Goal: Transaction & Acquisition: Purchase product/service

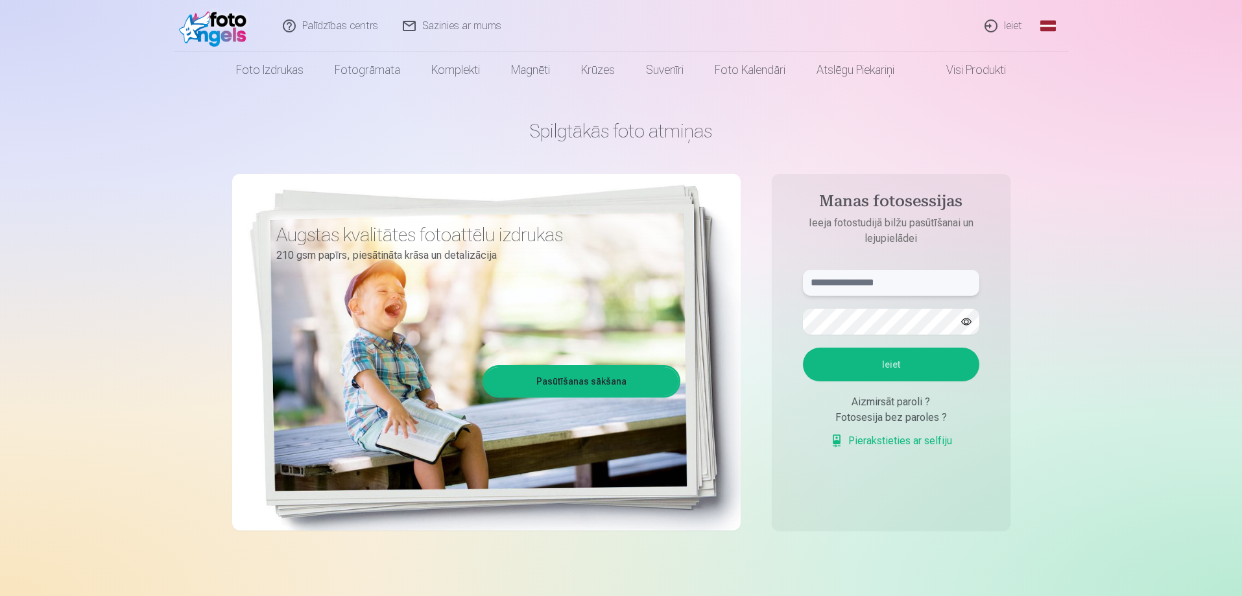
click at [887, 282] on input "text" at bounding box center [891, 283] width 176 height 26
type input "**********"
click at [880, 361] on button "Ieiet" at bounding box center [891, 365] width 176 height 34
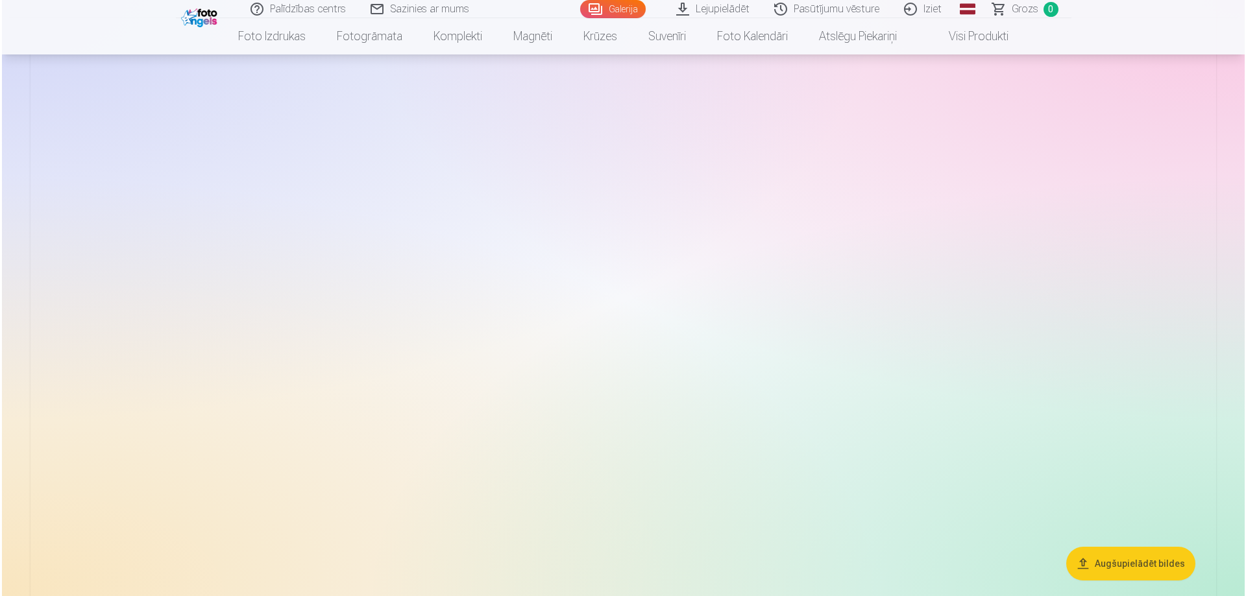
scroll to position [1817, 0]
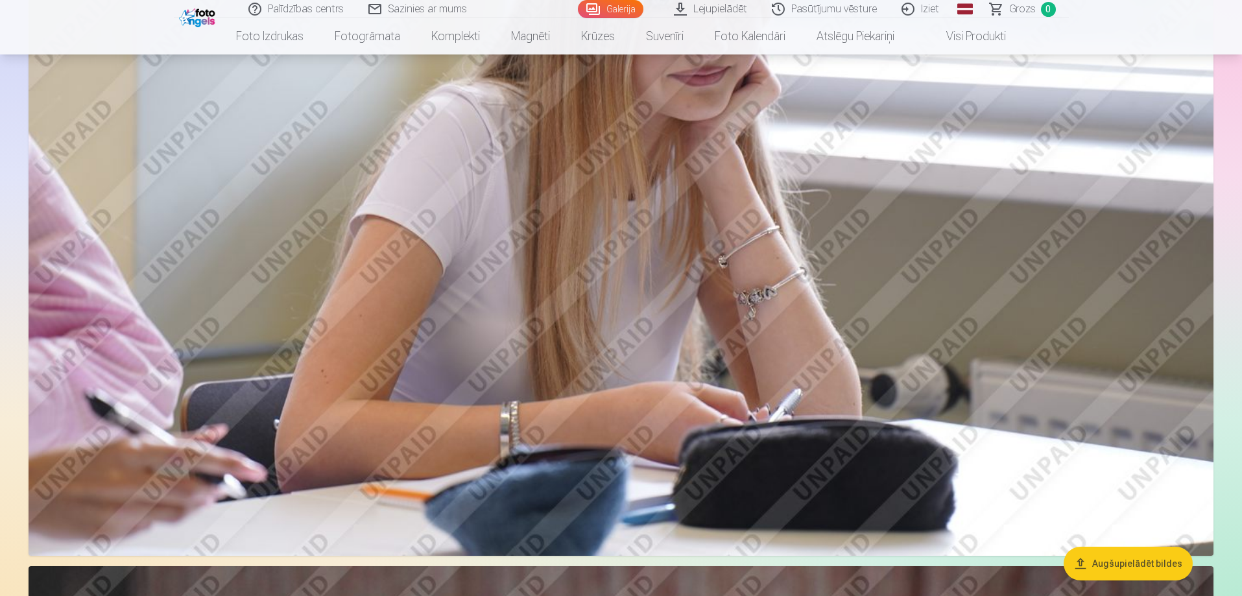
click at [882, 235] on img at bounding box center [621, 161] width 1185 height 790
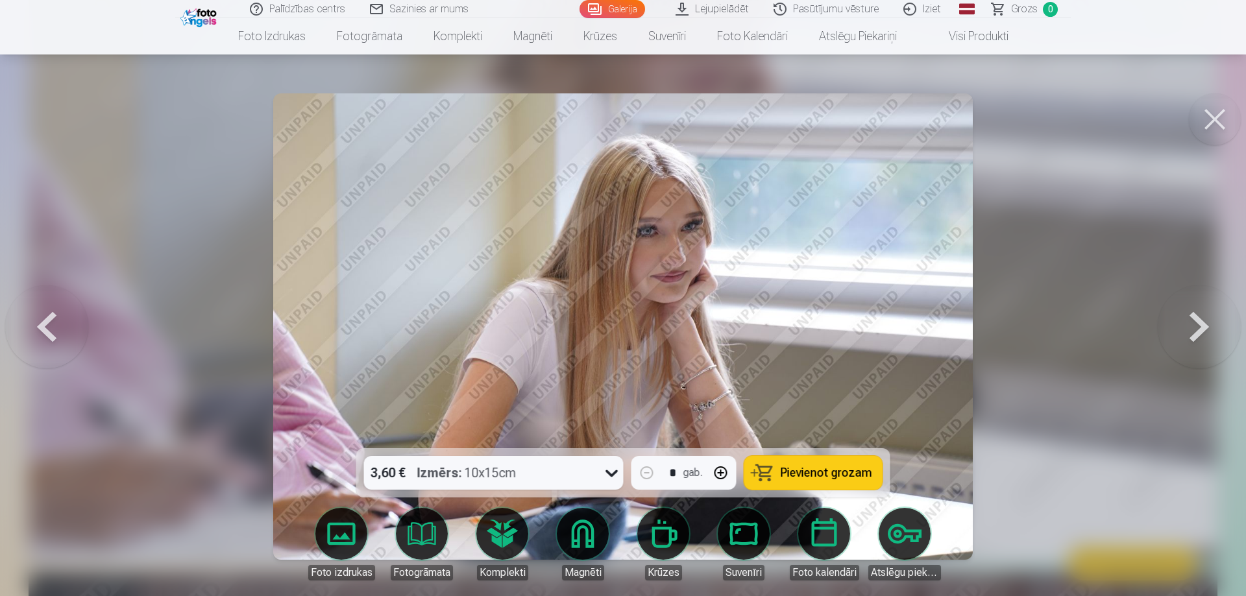
click at [810, 473] on span "Pievienot grozam" at bounding box center [826, 473] width 91 height 12
click at [1212, 120] on button at bounding box center [1215, 119] width 52 height 52
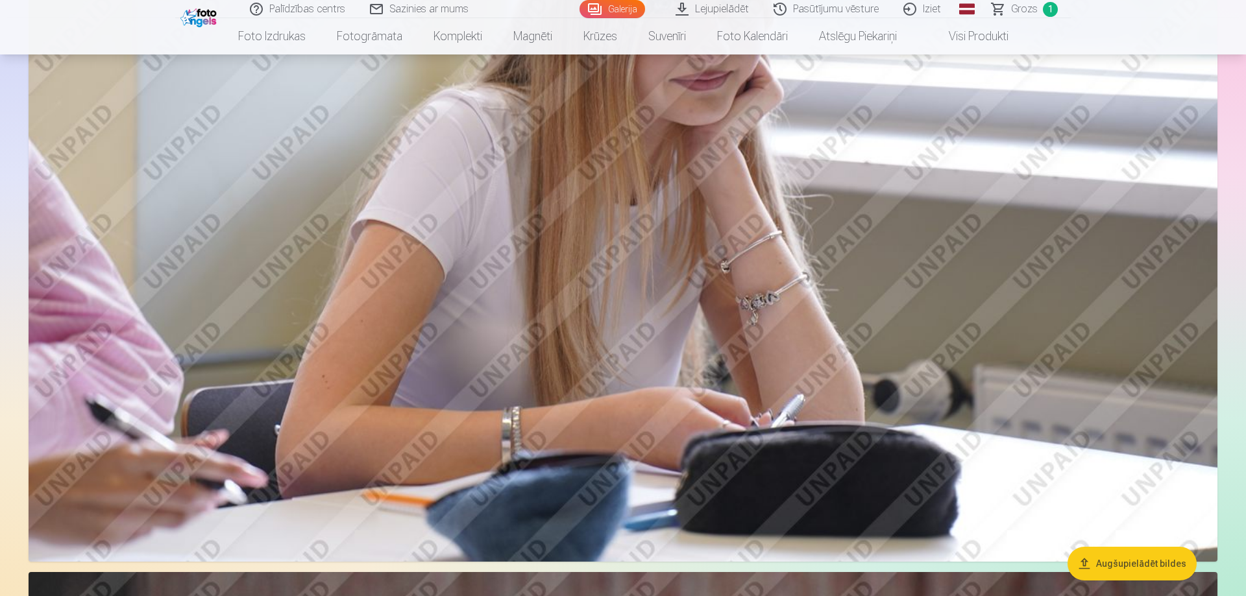
scroll to position [1813, 0]
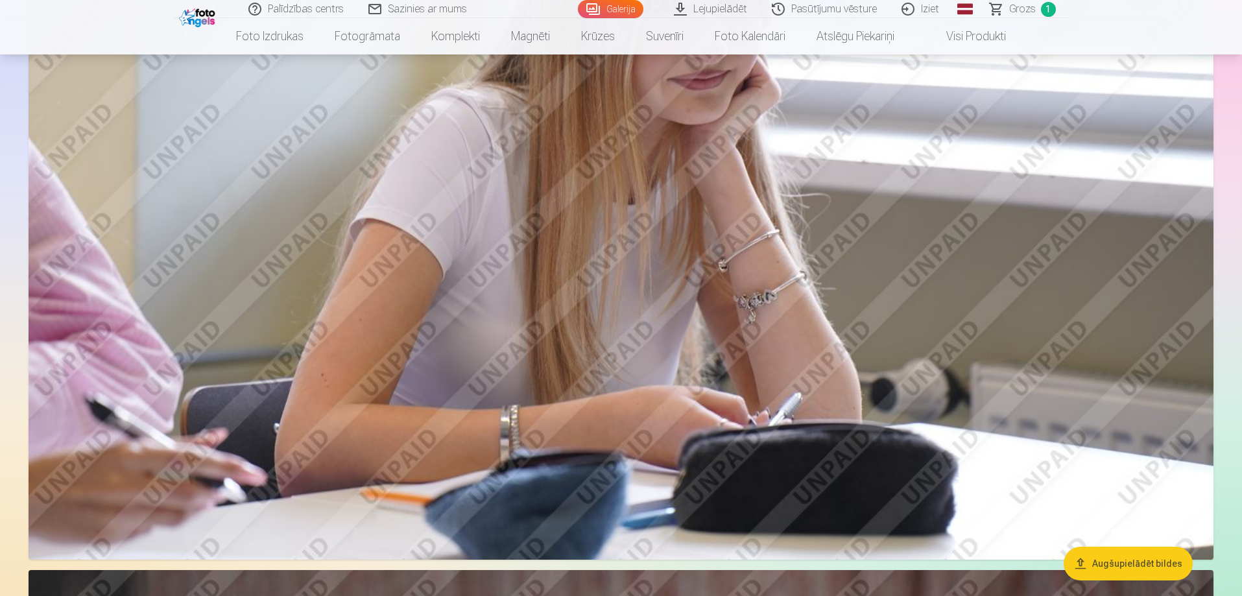
click at [772, 401] on img at bounding box center [621, 165] width 1185 height 790
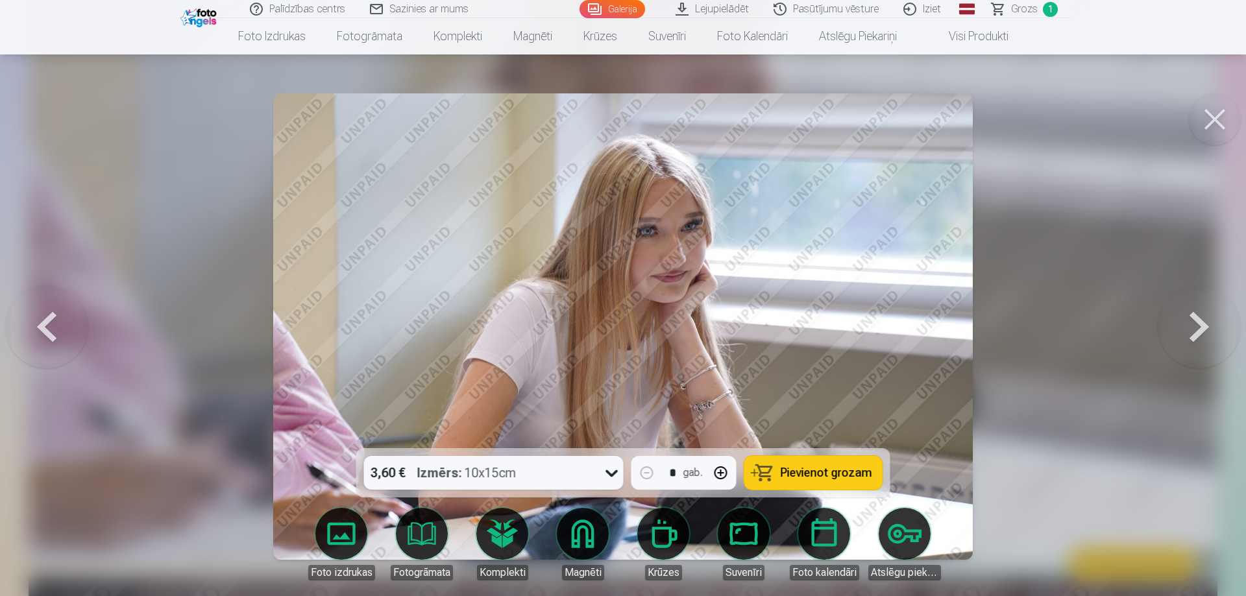
click at [1206, 117] on button at bounding box center [1215, 119] width 52 height 52
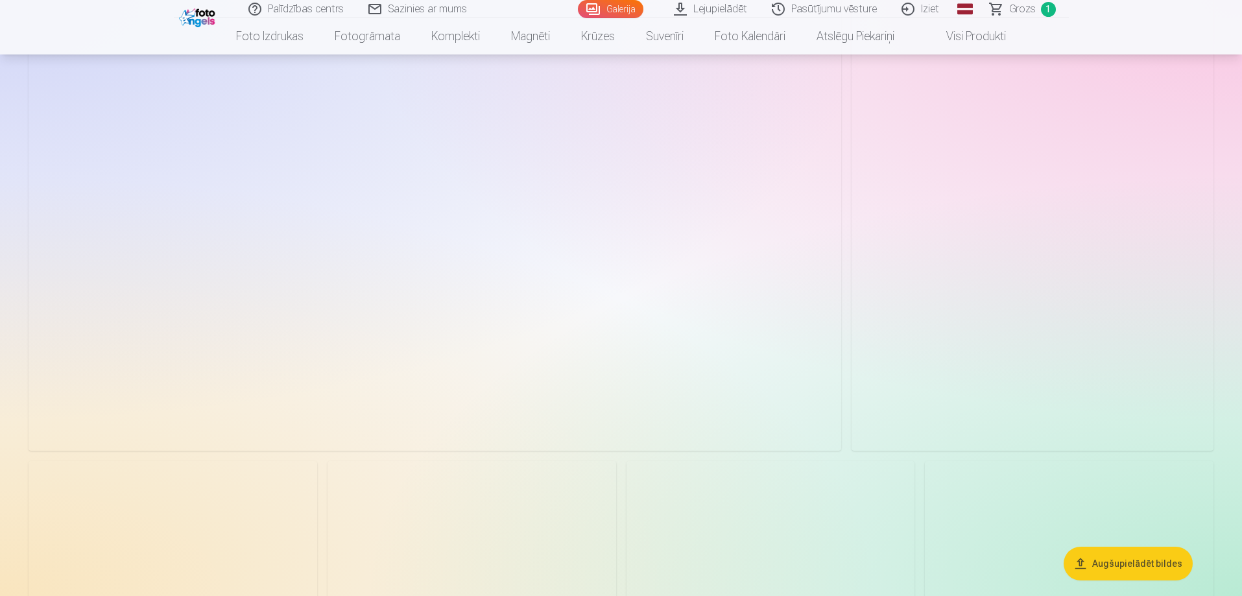
scroll to position [260, 0]
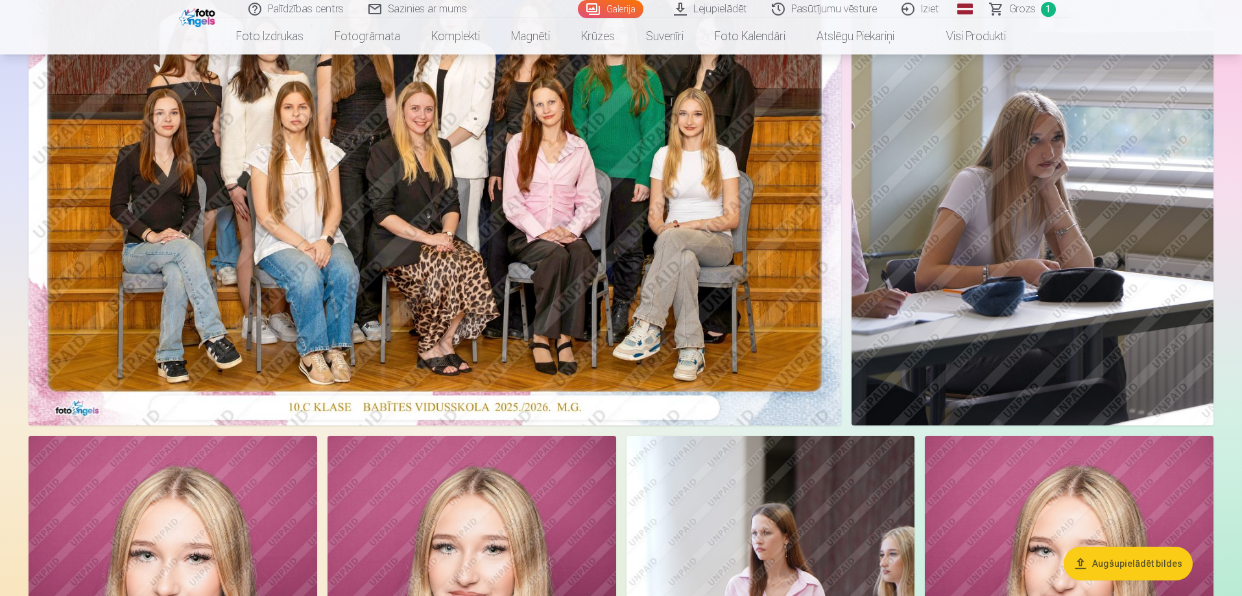
click at [692, 220] on img at bounding box center [435, 154] width 813 height 542
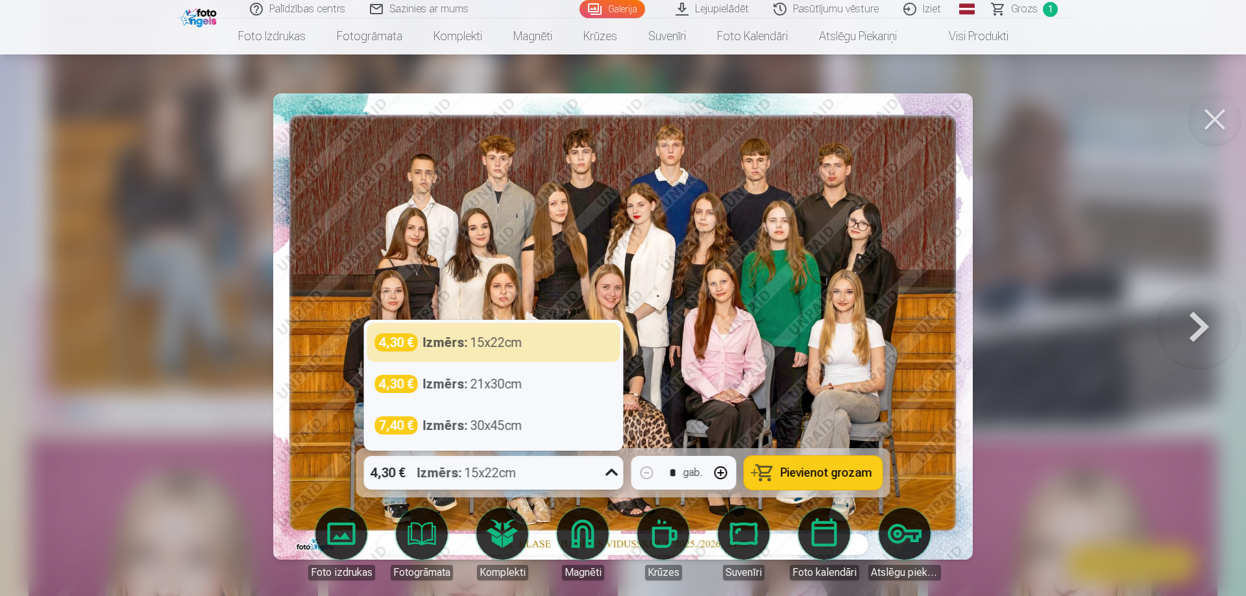
click at [607, 470] on icon at bounding box center [611, 473] width 21 height 21
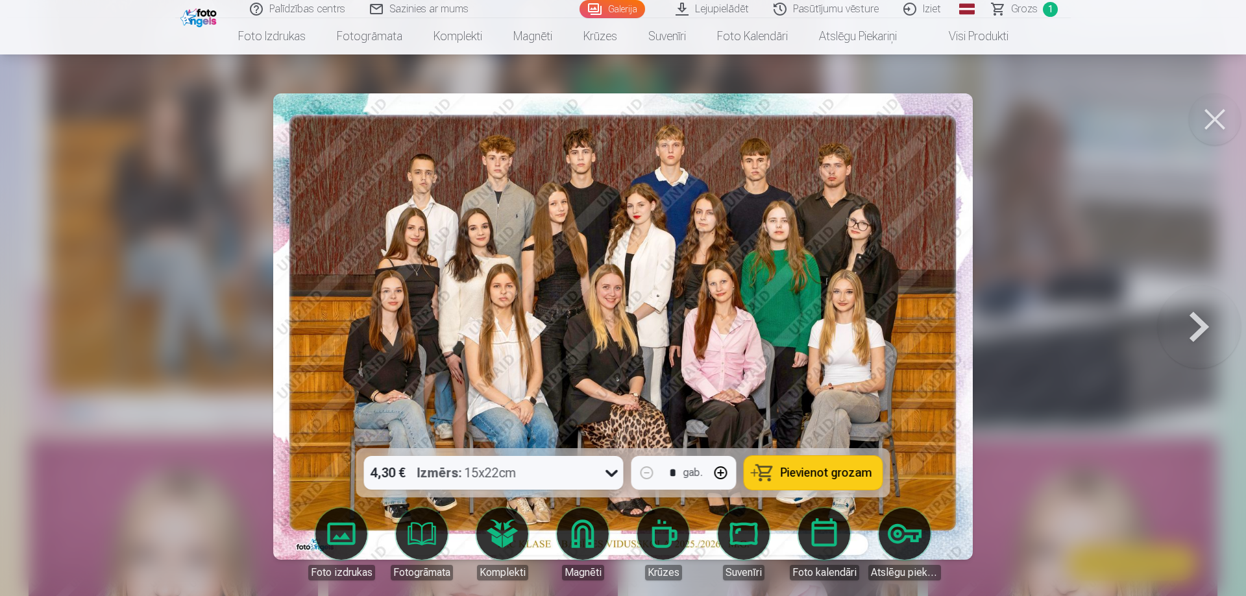
click at [810, 475] on span "Pievienot grozam" at bounding box center [826, 473] width 91 height 12
click at [1070, 321] on div at bounding box center [623, 298] width 1246 height 596
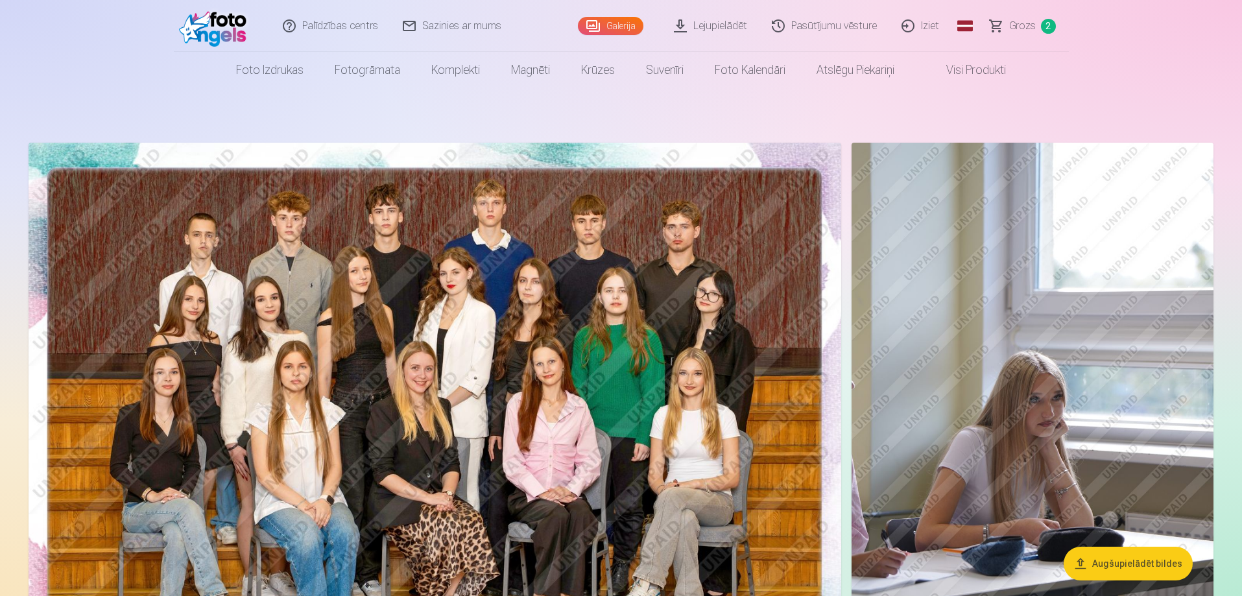
click at [1023, 24] on span "Grozs" at bounding box center [1023, 26] width 27 height 16
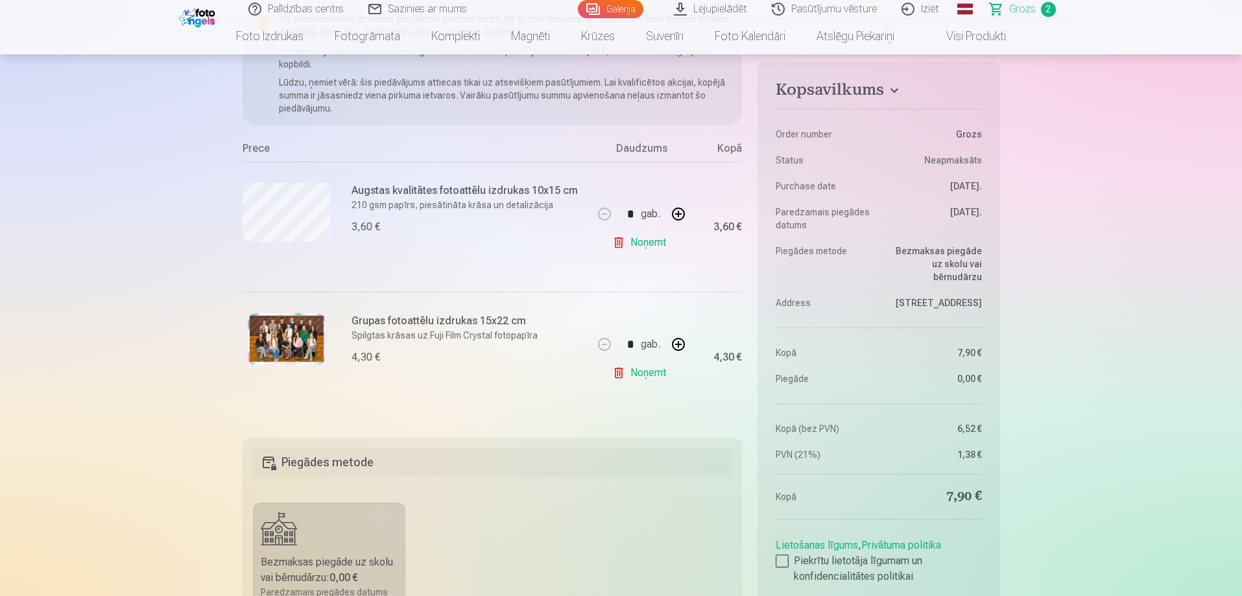
scroll to position [260, 0]
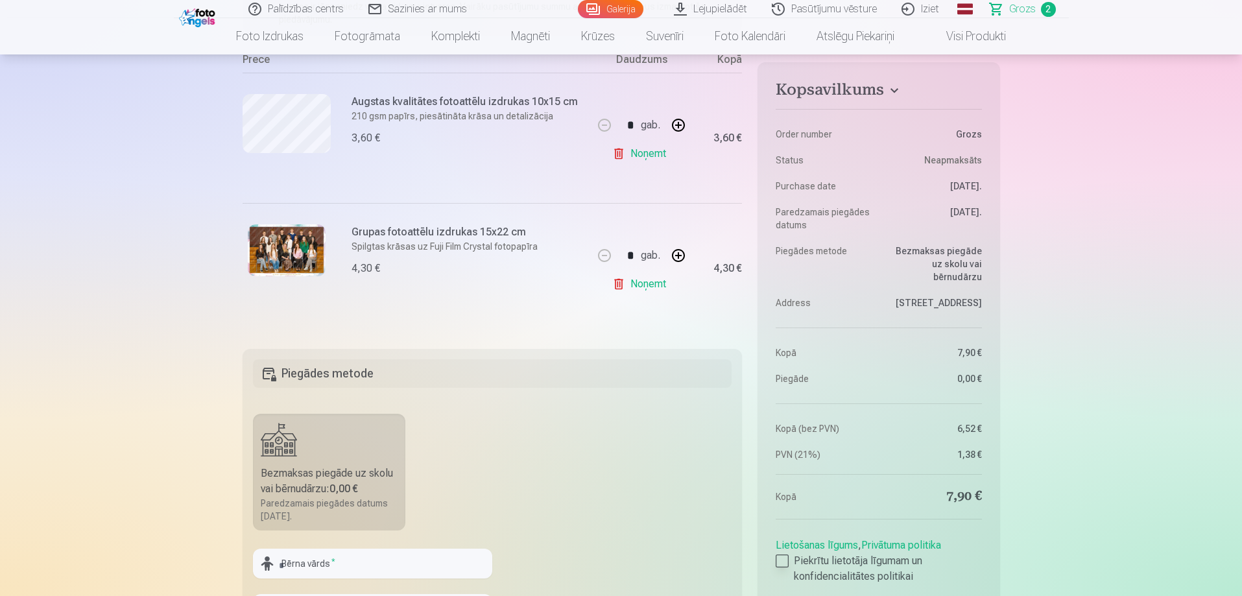
click at [786, 561] on div at bounding box center [782, 561] width 13 height 13
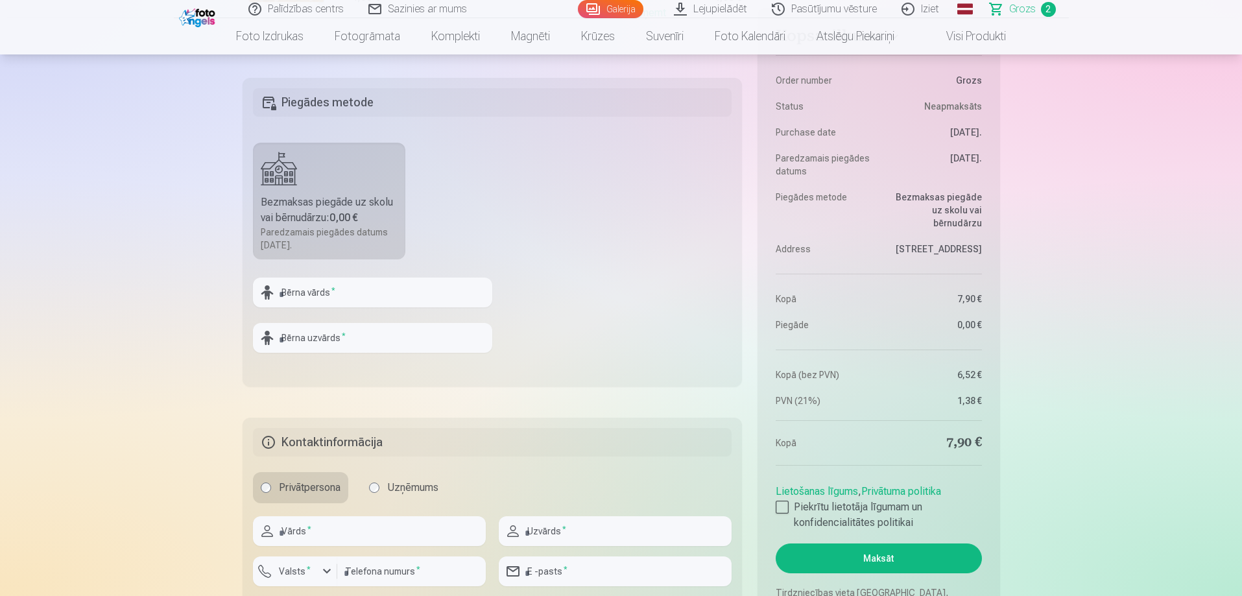
scroll to position [519, 0]
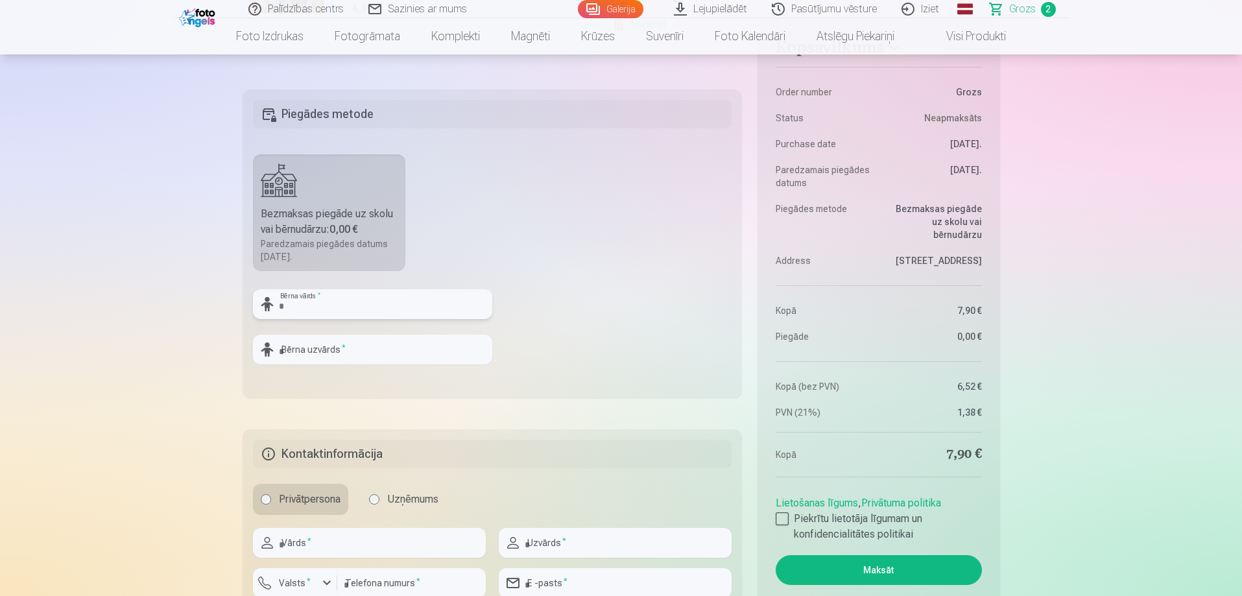
click at [348, 304] on input "text" at bounding box center [372, 304] width 239 height 30
type input "*"
type input "********"
click at [375, 347] on input "text" at bounding box center [372, 350] width 239 height 30
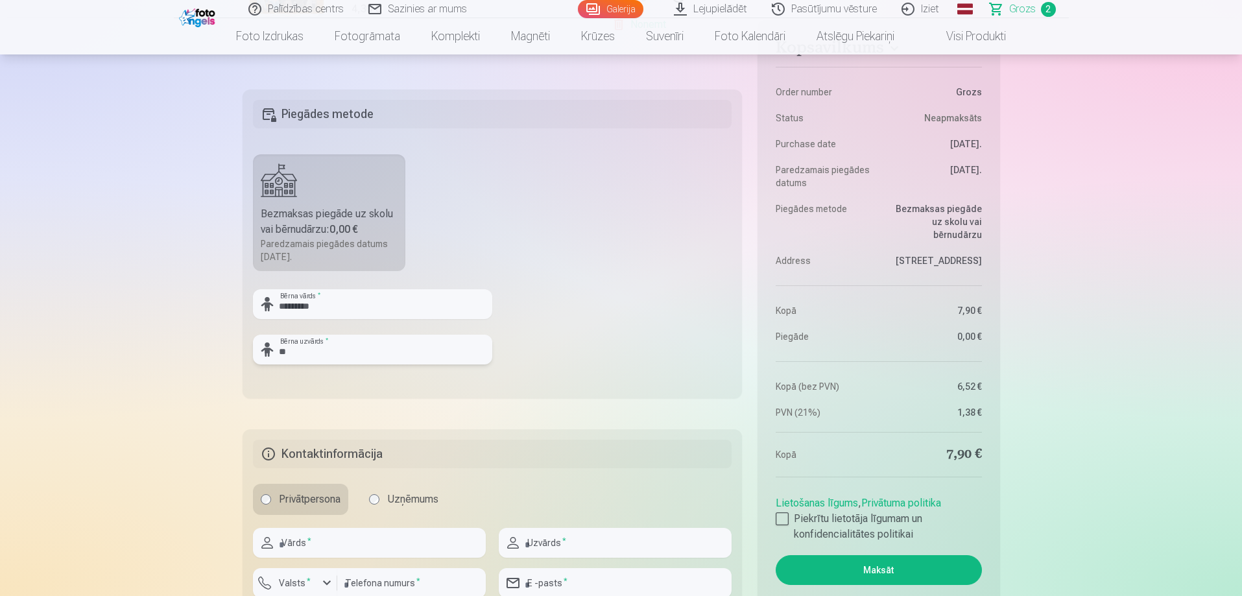
type input "***"
type input "*"
type input "**********"
click at [362, 206] on label "Bezmaksas piegāde uz skolu vai bērnudārzu : 0,00 € Paredzamais piegādes datums …" at bounding box center [329, 212] width 153 height 117
click at [377, 113] on h5 "Piegādes metode" at bounding box center [492, 114] width 479 height 29
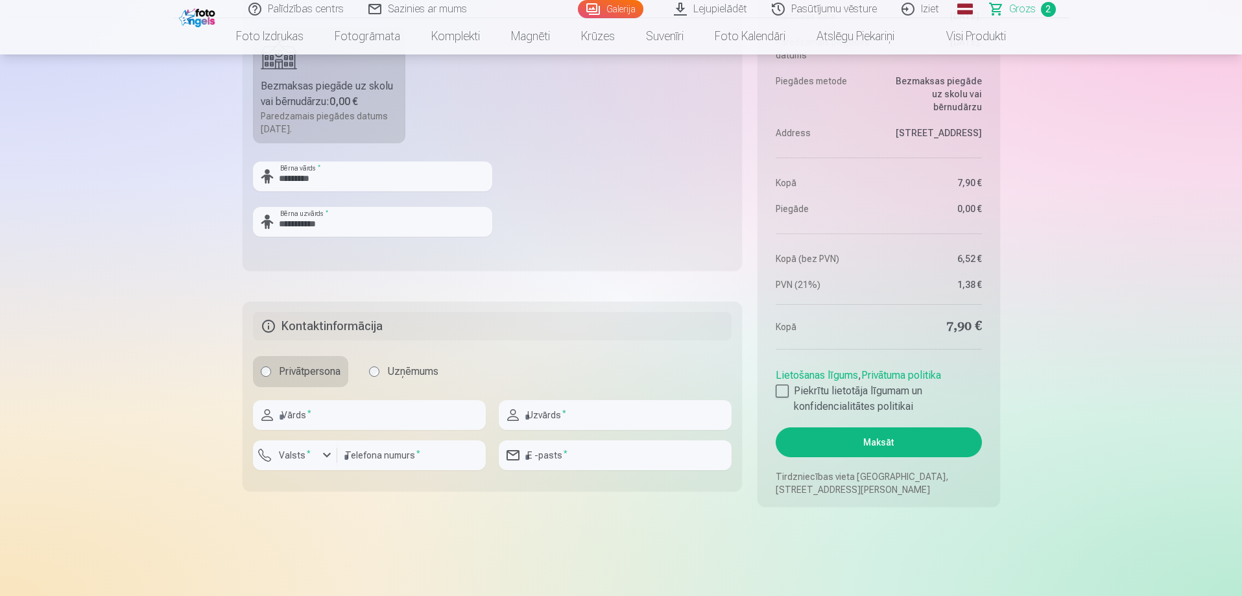
scroll to position [692, 0]
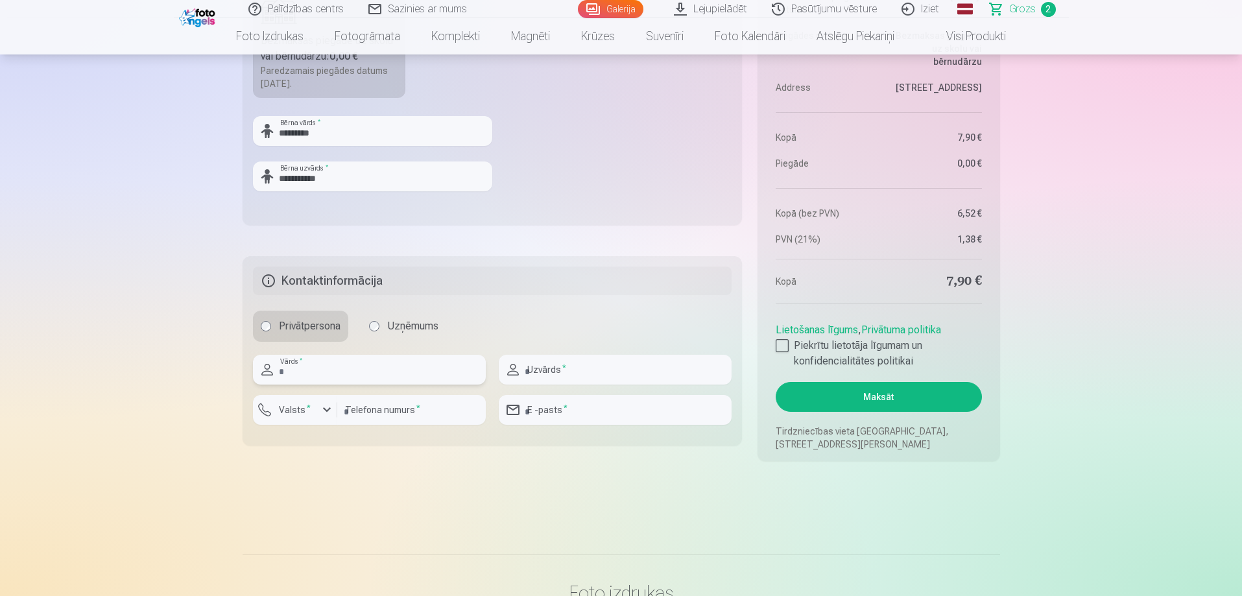
click at [362, 374] on input "text" at bounding box center [369, 370] width 233 height 30
type input "******"
click at [566, 367] on input "text" at bounding box center [615, 370] width 233 height 30
type input "**********"
click at [329, 407] on div "button" at bounding box center [327, 410] width 16 height 16
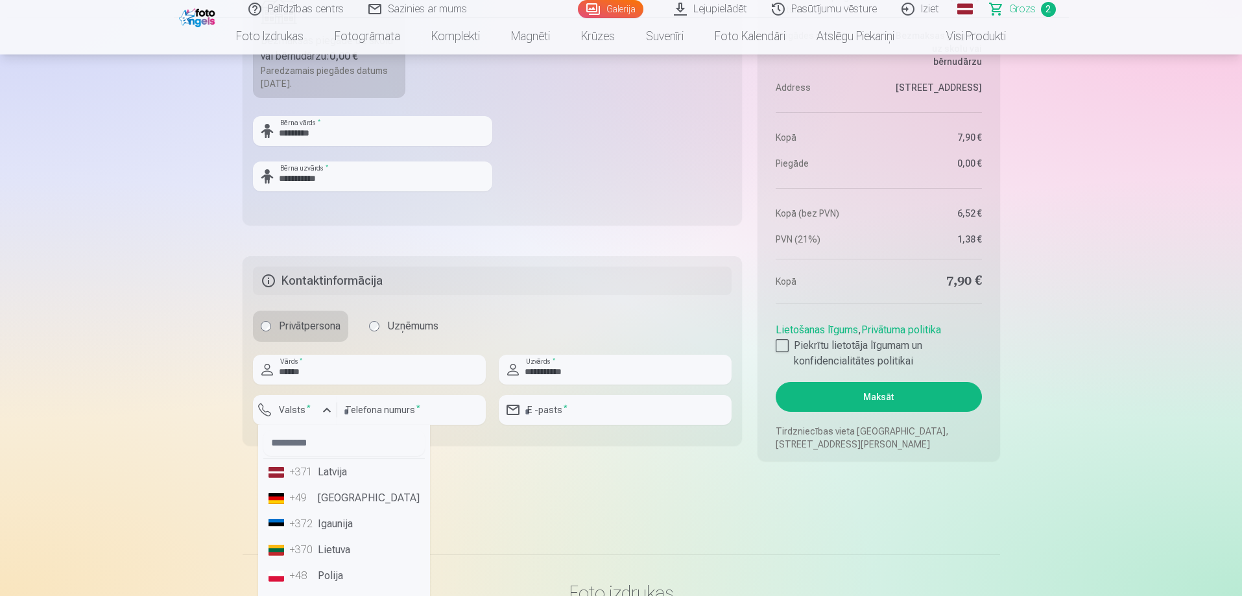
click at [335, 471] on li "+371 Latvija" at bounding box center [344, 472] width 162 height 26
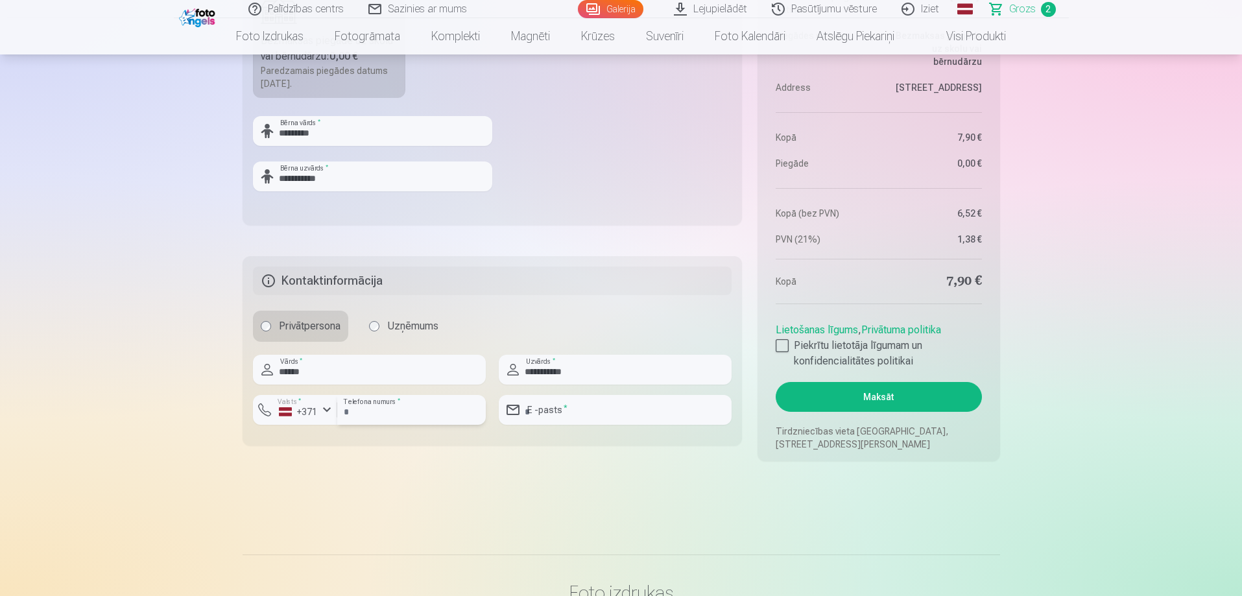
drag, startPoint x: 405, startPoint y: 413, endPoint x: 415, endPoint y: 407, distance: 11.3
click at [409, 411] on input "number" at bounding box center [411, 410] width 149 height 30
type input "********"
click at [568, 409] on input "email" at bounding box center [615, 410] width 233 height 30
type input "**********"
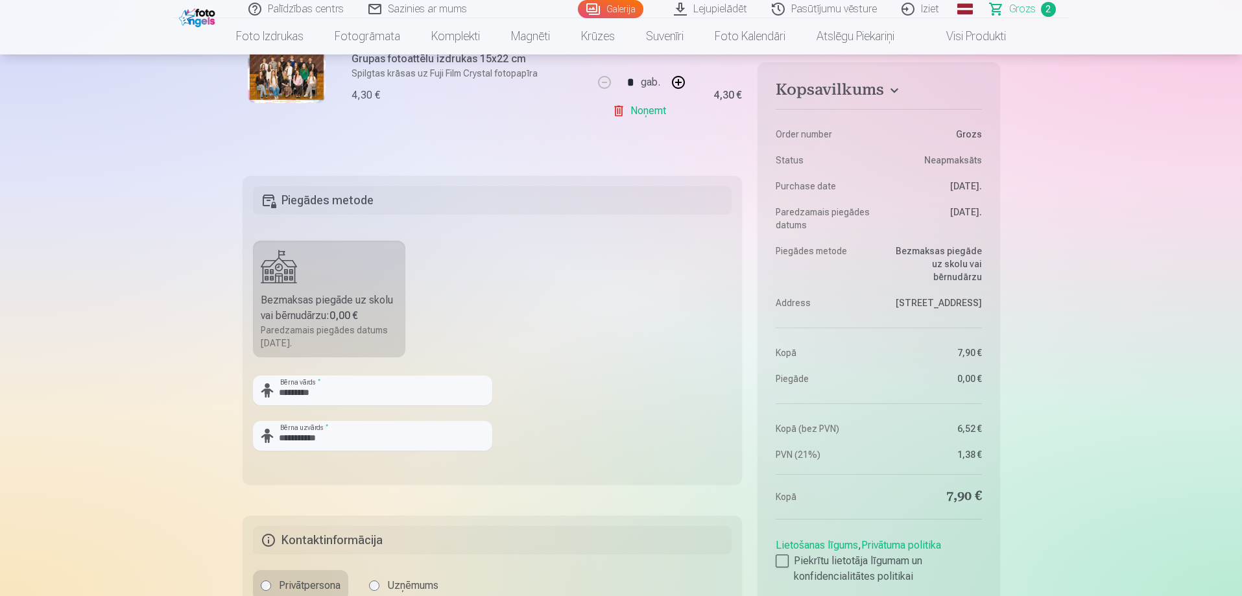
scroll to position [346, 0]
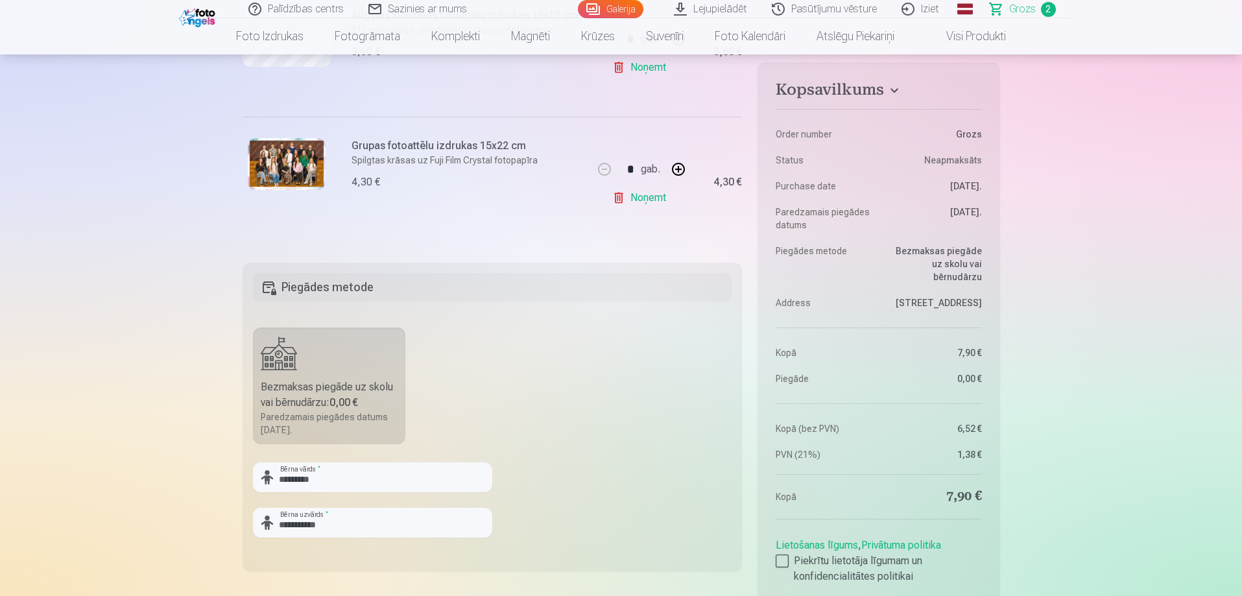
click at [490, 288] on h5 "Piegādes metode" at bounding box center [492, 287] width 479 height 29
click at [333, 366] on label "Bezmaksas piegāde uz skolu vai bērnudārzu : 0,00 € Paredzamais piegādes datums …" at bounding box center [329, 386] width 153 height 117
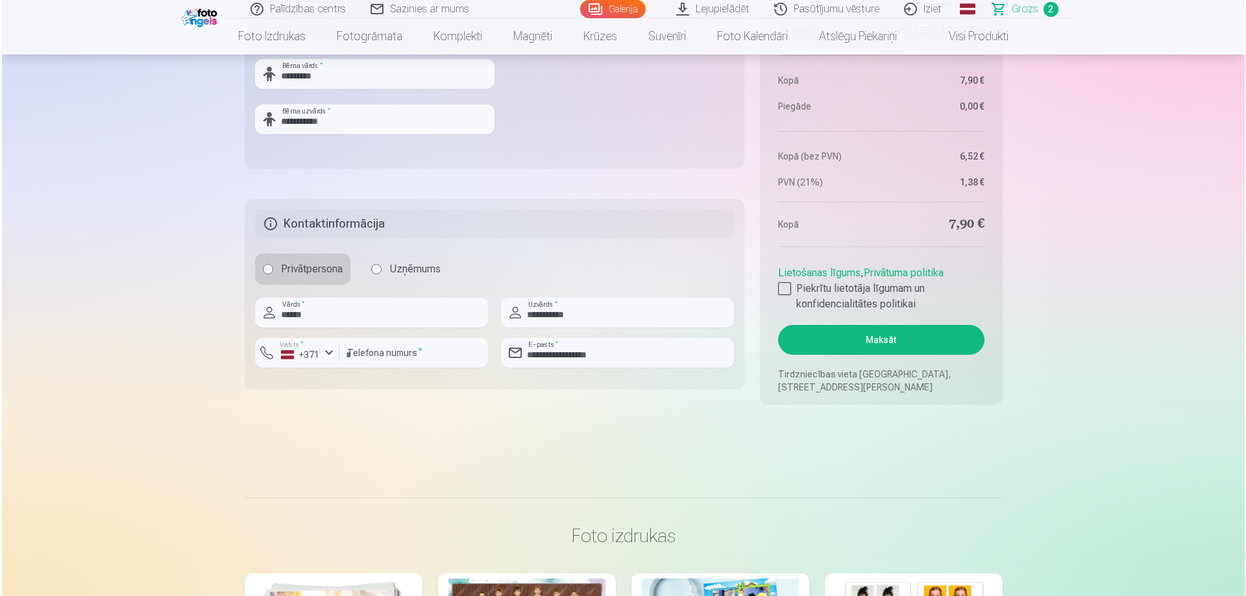
scroll to position [779, 0]
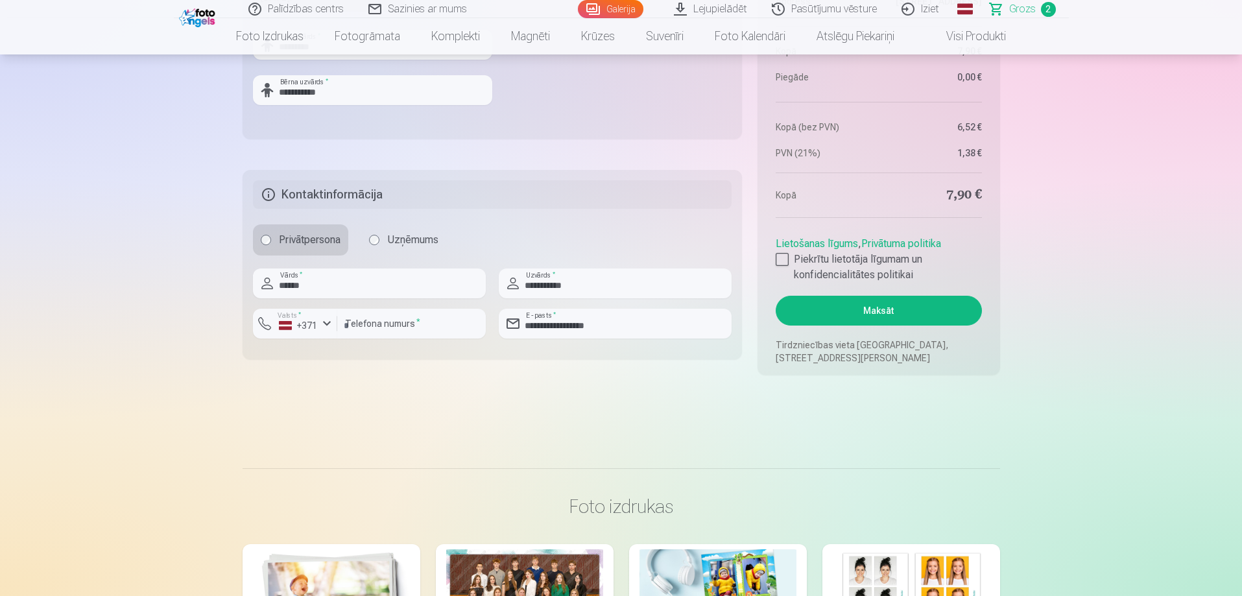
click at [842, 304] on button "Maksāt" at bounding box center [879, 311] width 206 height 30
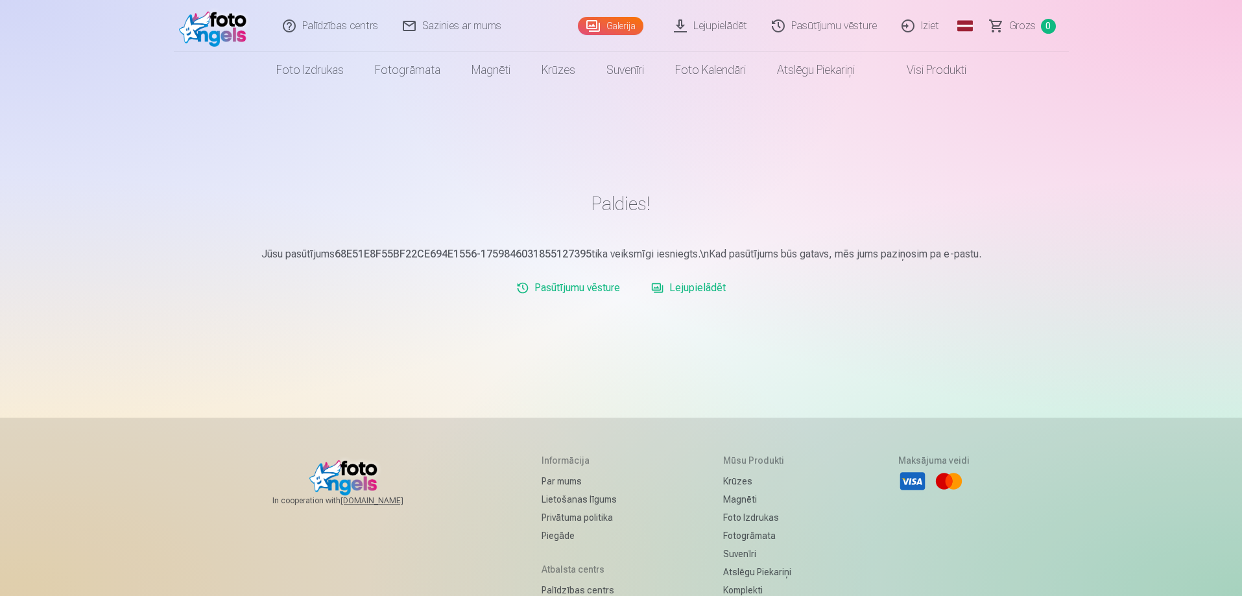
click at [918, 21] on link "Iziet" at bounding box center [921, 26] width 62 height 52
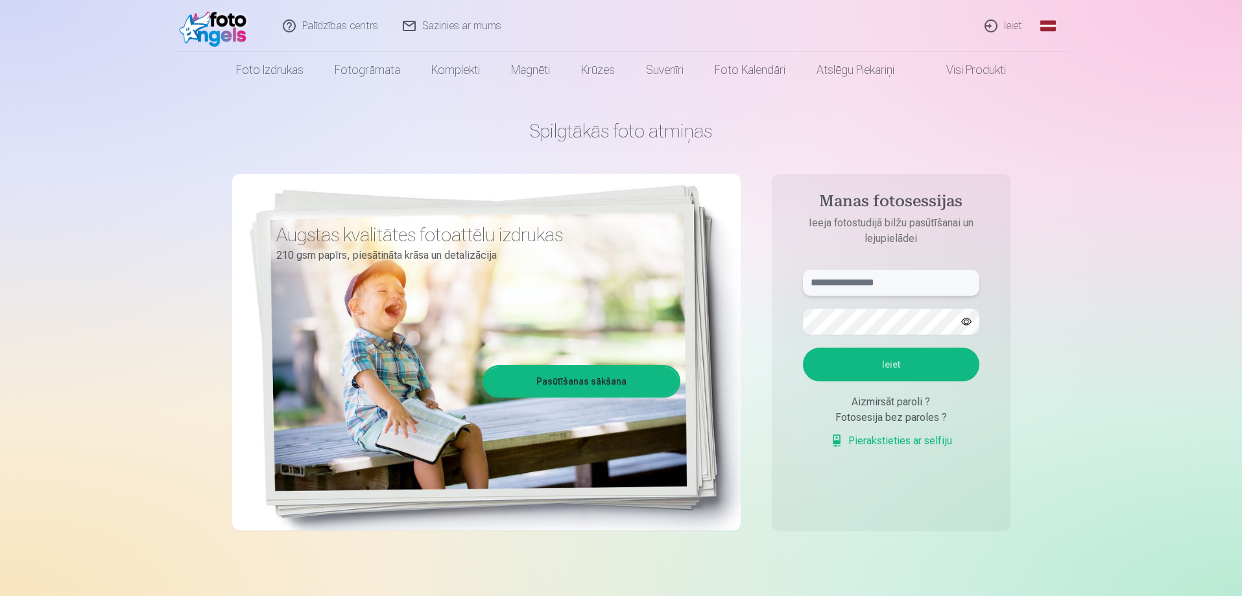
click at [881, 279] on input "text" at bounding box center [891, 283] width 176 height 26
type input "**********"
click at [914, 361] on button "Ieiet" at bounding box center [891, 365] width 176 height 34
